Goal: Check status: Check status

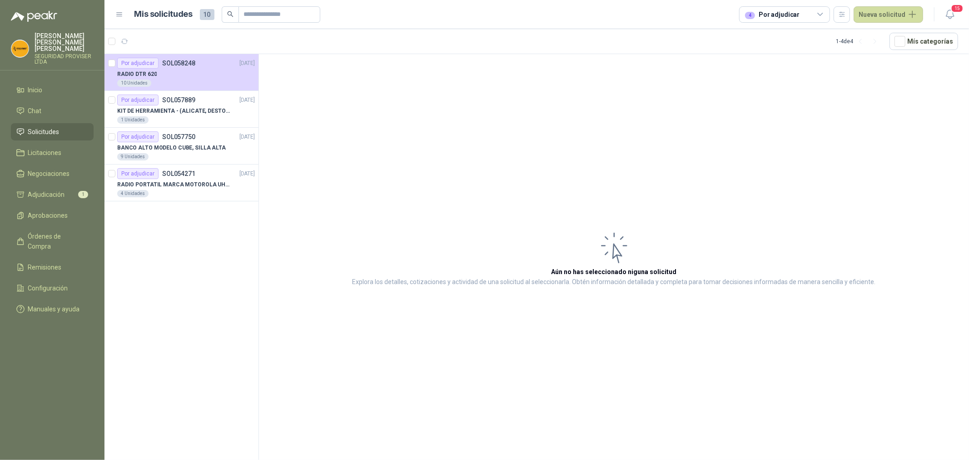
click at [57, 127] on span "Solicitudes" at bounding box center [43, 132] width 31 height 10
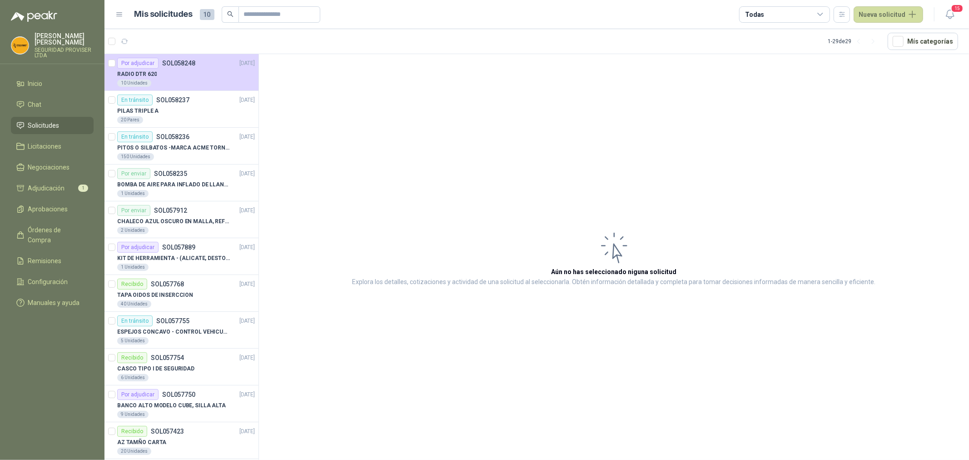
click at [822, 20] on div "Todas" at bounding box center [784, 14] width 91 height 16
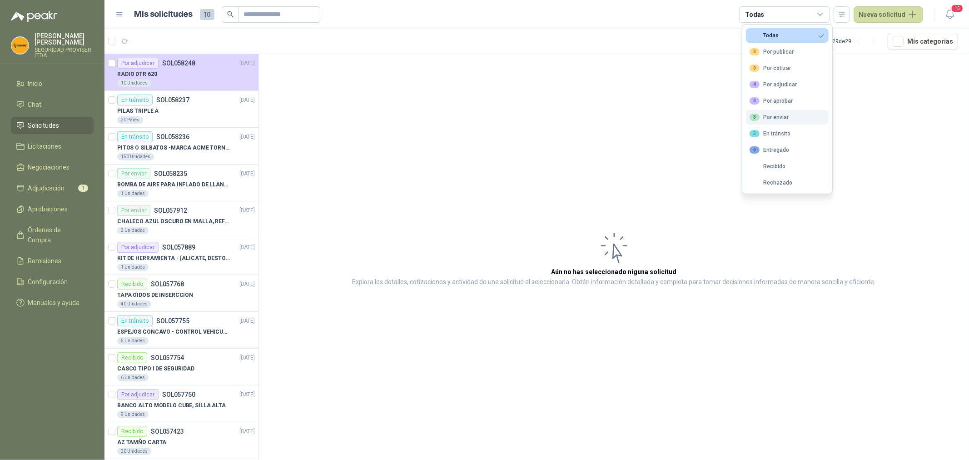
click at [798, 114] on button "3 Por enviar" at bounding box center [787, 117] width 83 height 15
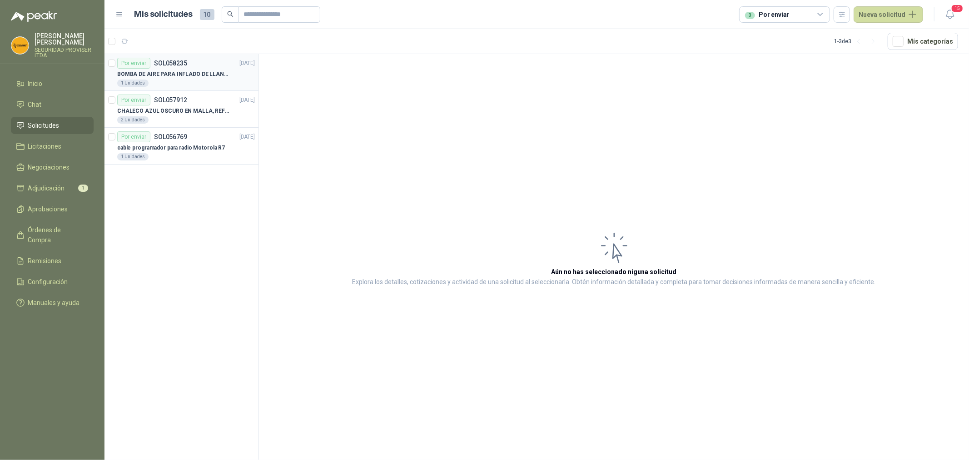
click at [184, 84] on div "1 Unidades" at bounding box center [186, 83] width 138 height 7
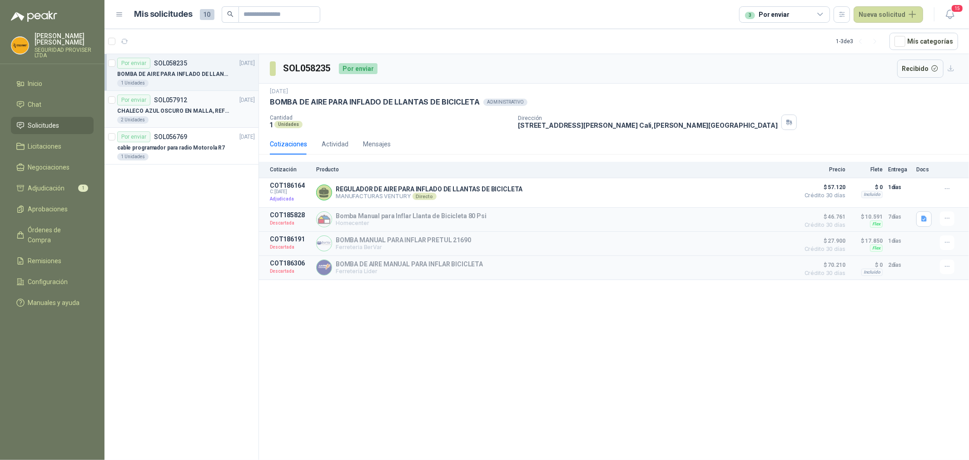
click at [205, 119] on div "2 Unidades" at bounding box center [186, 119] width 138 height 7
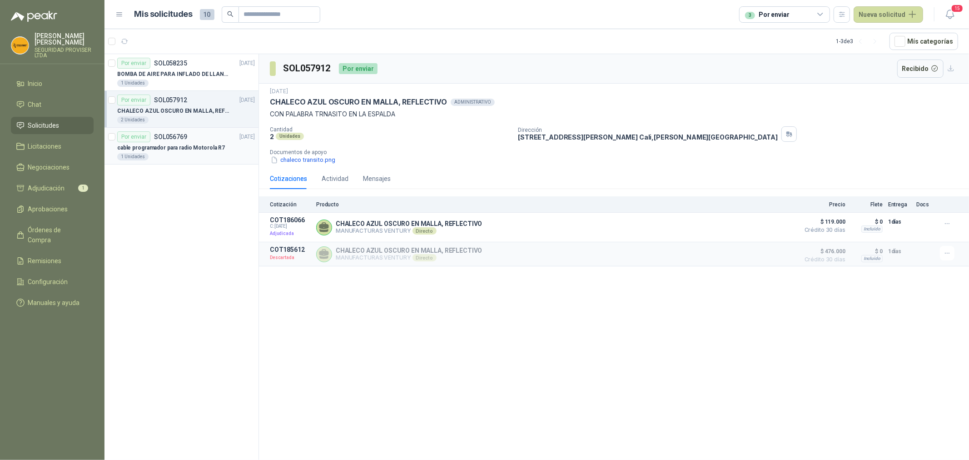
click at [174, 150] on p "cable programador para radio Motorola R7" at bounding box center [171, 148] width 108 height 9
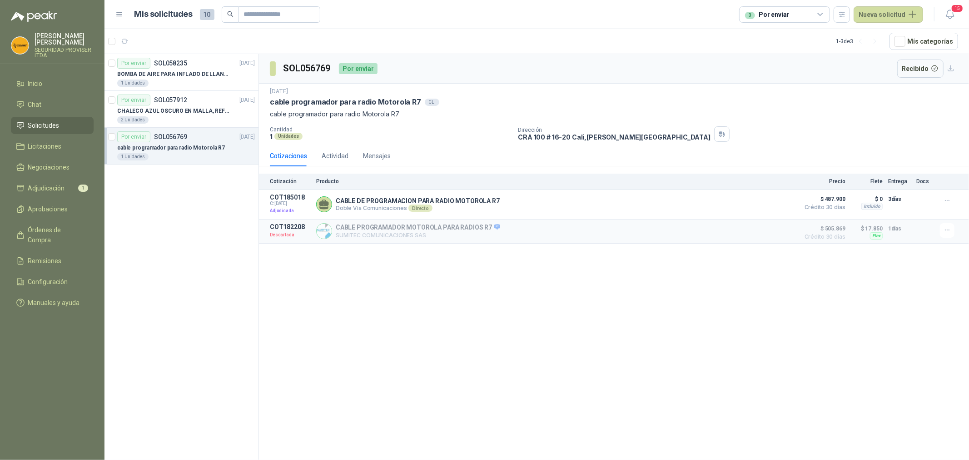
click at [827, 12] on div "3 Por enviar" at bounding box center [784, 14] width 91 height 16
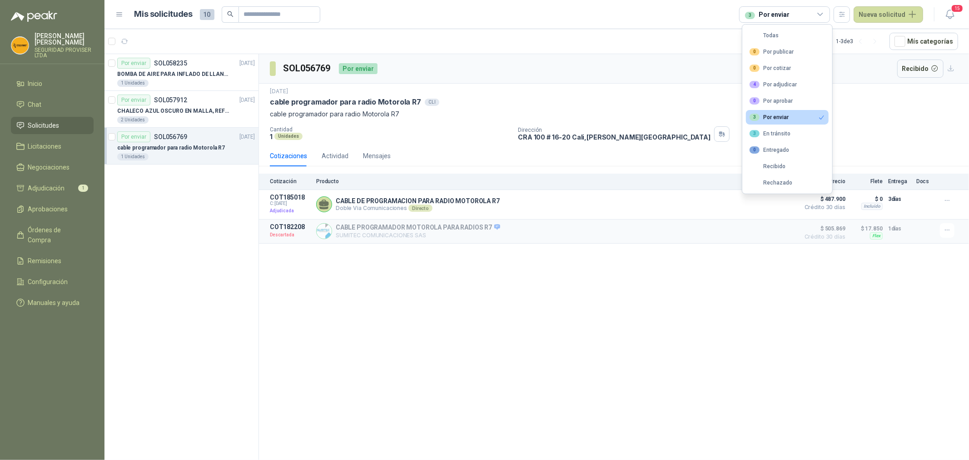
click at [775, 121] on button "3 Por enviar" at bounding box center [787, 117] width 83 height 15
click at [780, 135] on div "3 En tránsito" at bounding box center [770, 133] width 41 height 7
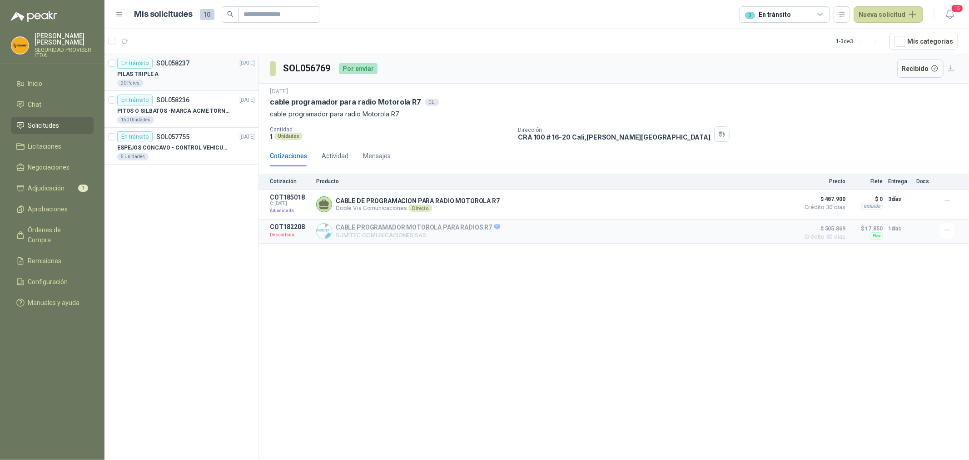
click at [185, 80] on div "20 Pares" at bounding box center [186, 83] width 138 height 7
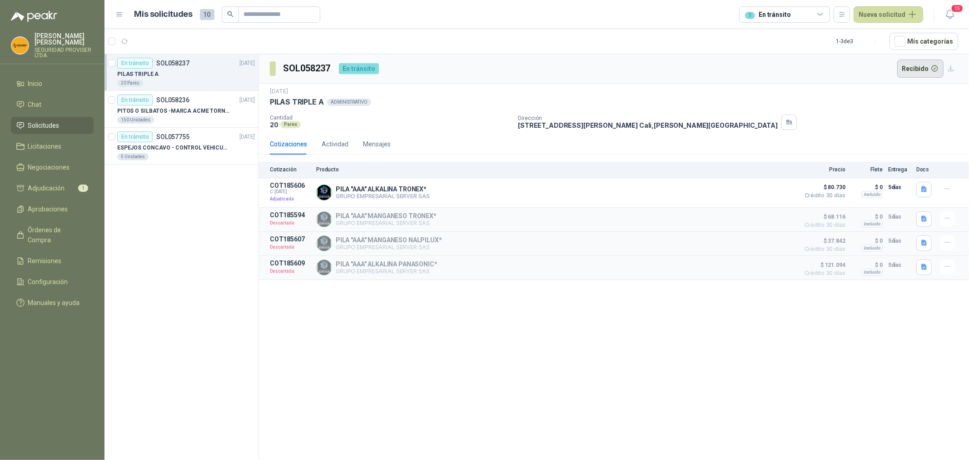
click at [921, 72] on button "Recibido" at bounding box center [920, 69] width 47 height 18
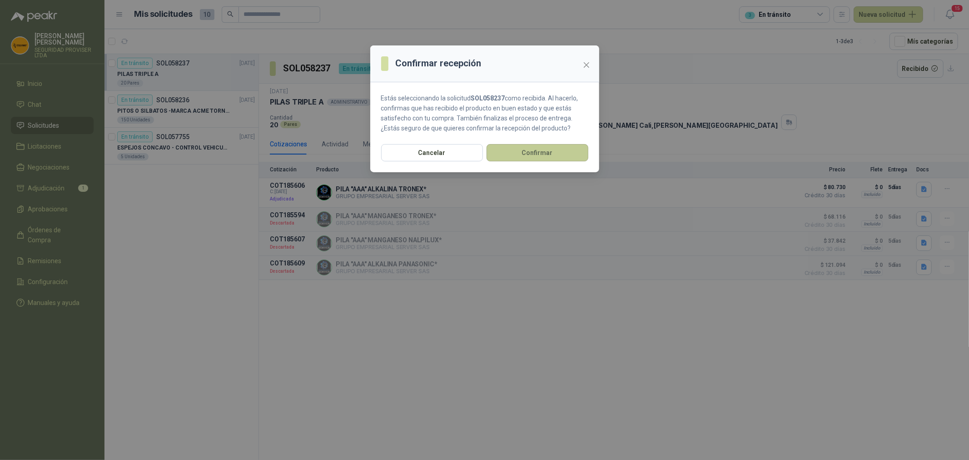
click at [565, 150] on button "Confirmar" at bounding box center [538, 152] width 102 height 17
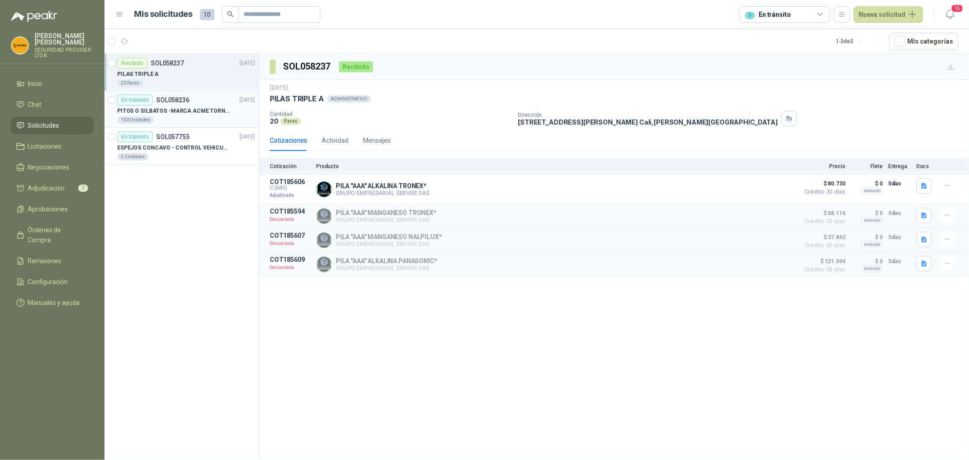
click at [201, 116] on div "150 Unidades" at bounding box center [186, 119] width 138 height 7
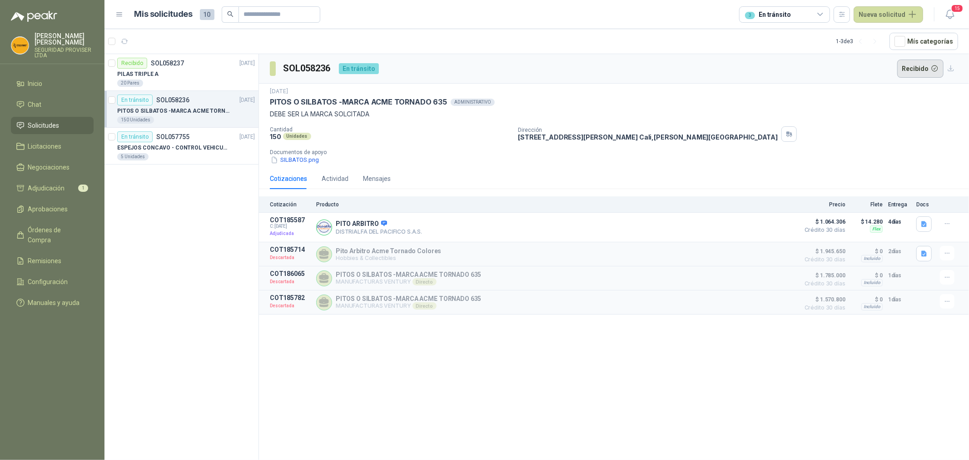
click at [917, 66] on button "Recibido" at bounding box center [920, 69] width 47 height 18
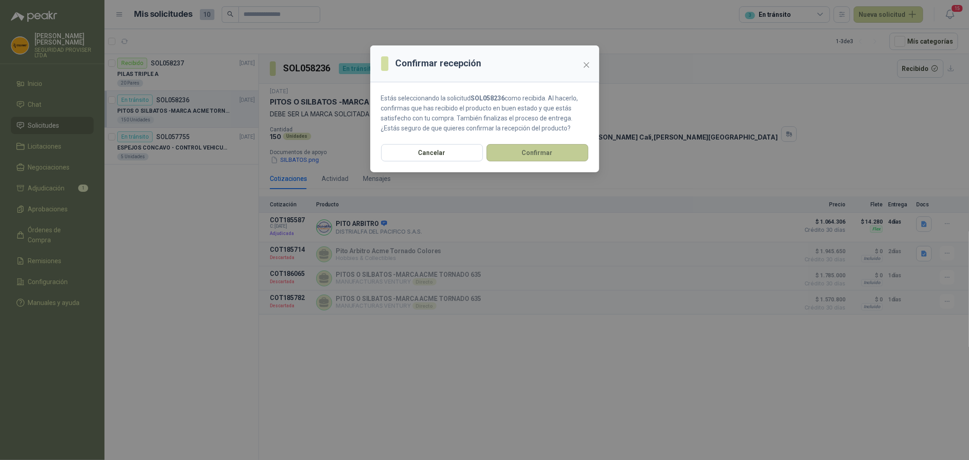
click at [559, 151] on button "Confirmar" at bounding box center [538, 152] width 102 height 17
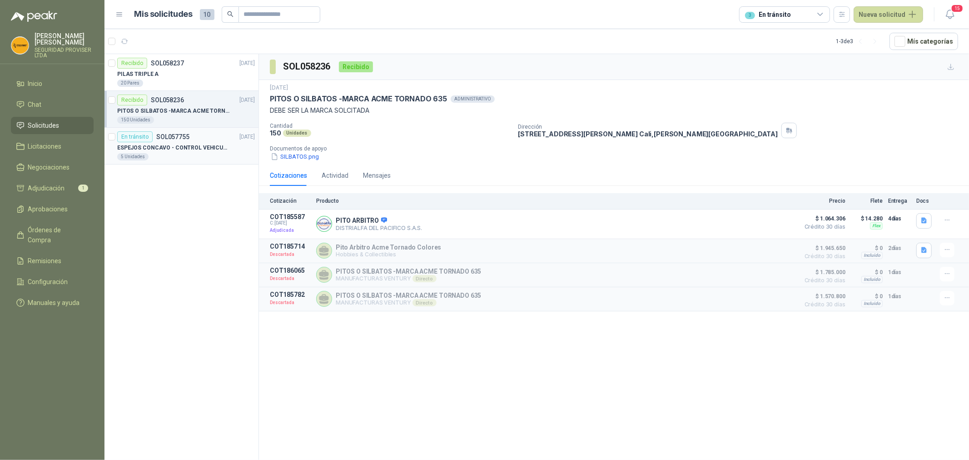
click at [179, 153] on div "5 Unidades" at bounding box center [186, 156] width 138 height 7
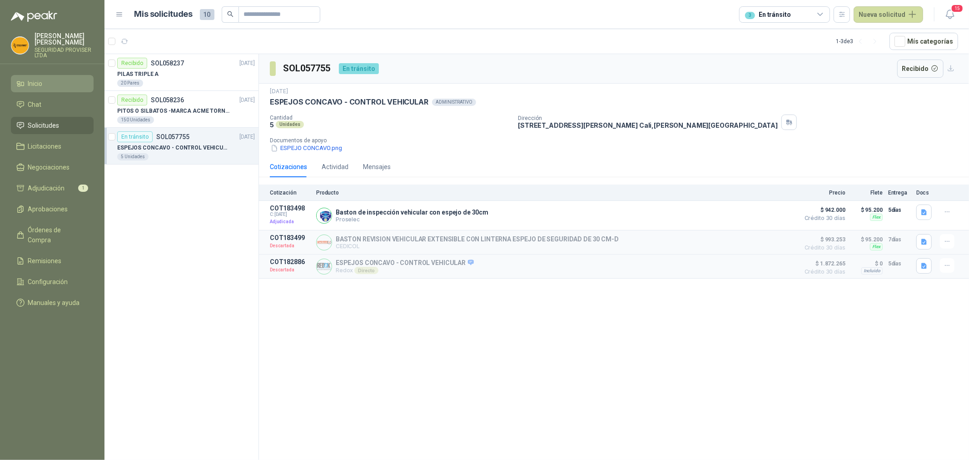
click at [44, 81] on li "Inicio" at bounding box center [52, 84] width 72 height 10
